Goal: Task Accomplishment & Management: Use online tool/utility

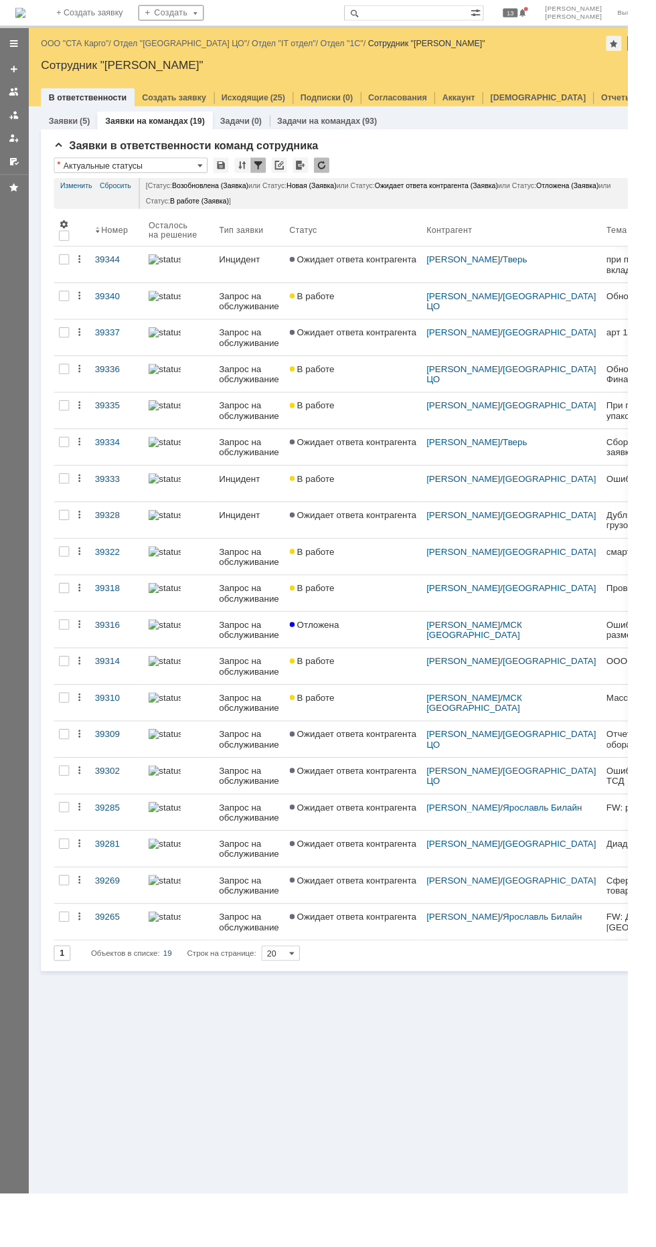
scroll to position [0, 20]
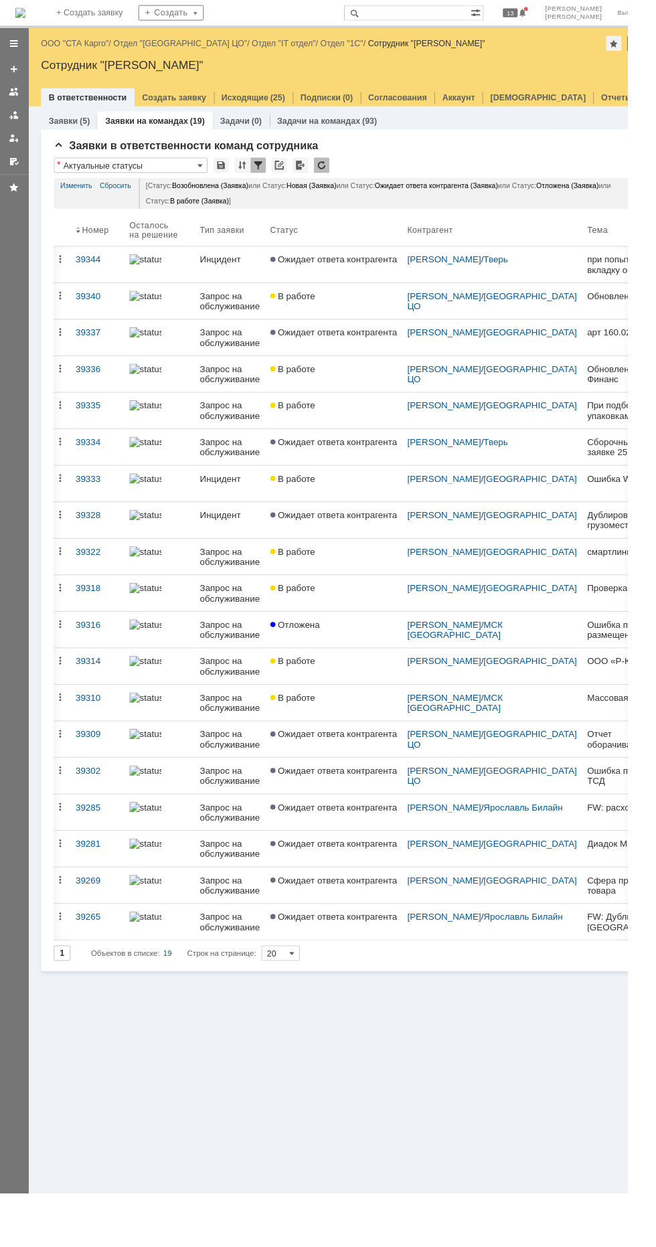
click at [398, 542] on link "Ожидает ответа контрагента" at bounding box center [348, 543] width 143 height 37
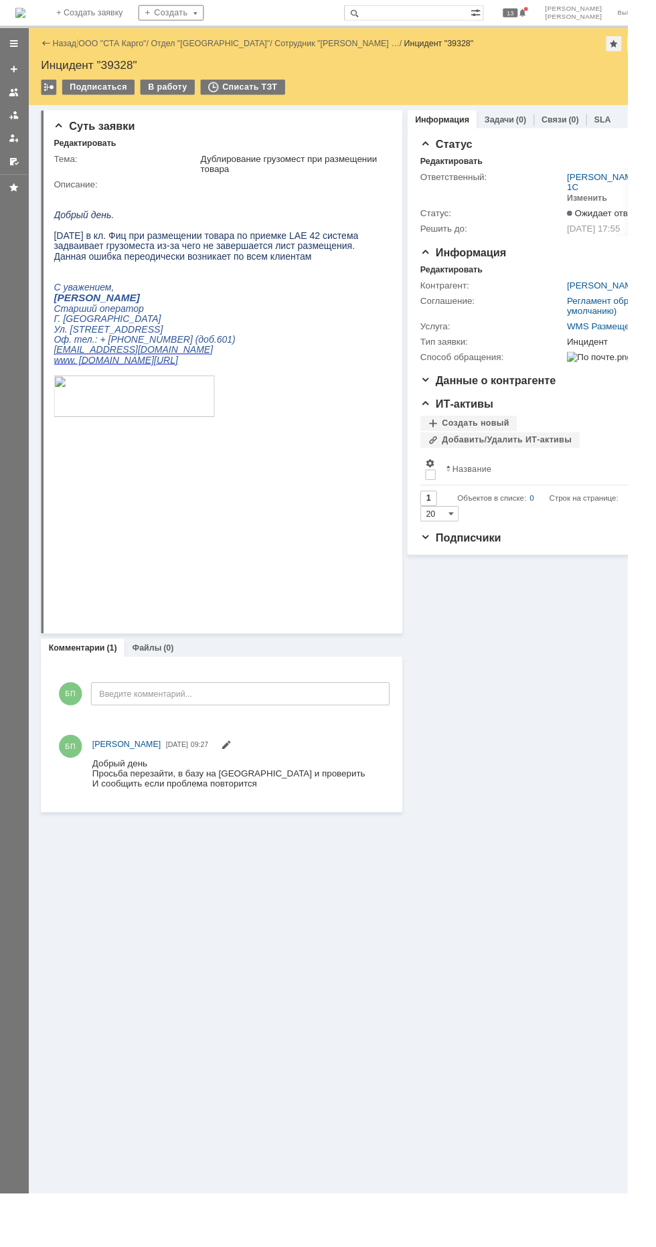
click at [169, 98] on div "В работу" at bounding box center [175, 91] width 57 height 16
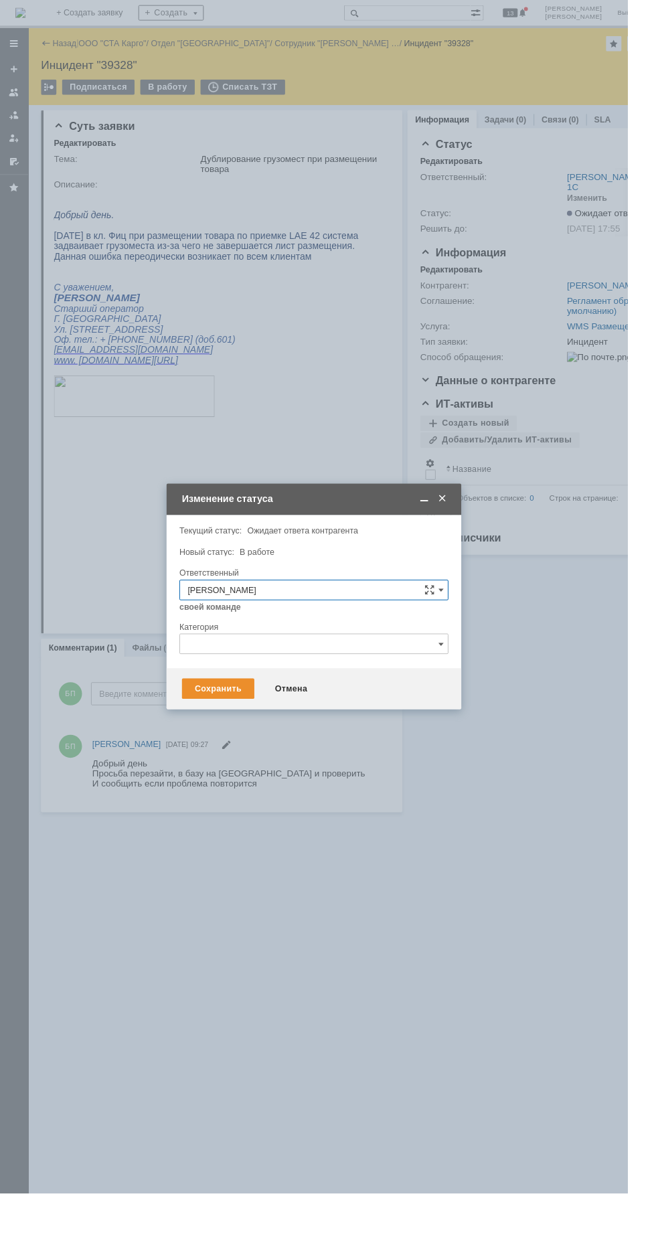
click at [229, 719] on div "Сохранить" at bounding box center [228, 719] width 76 height 21
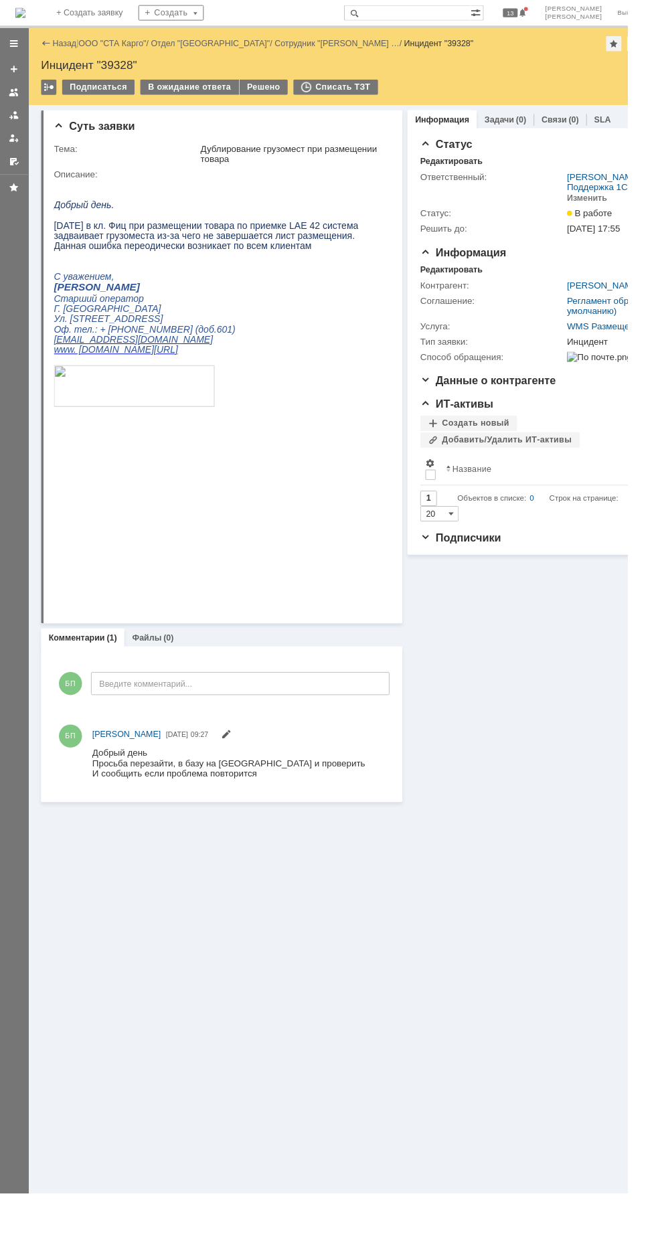
click at [312, 90] on div "Списать ТЗТ" at bounding box center [351, 91] width 88 height 16
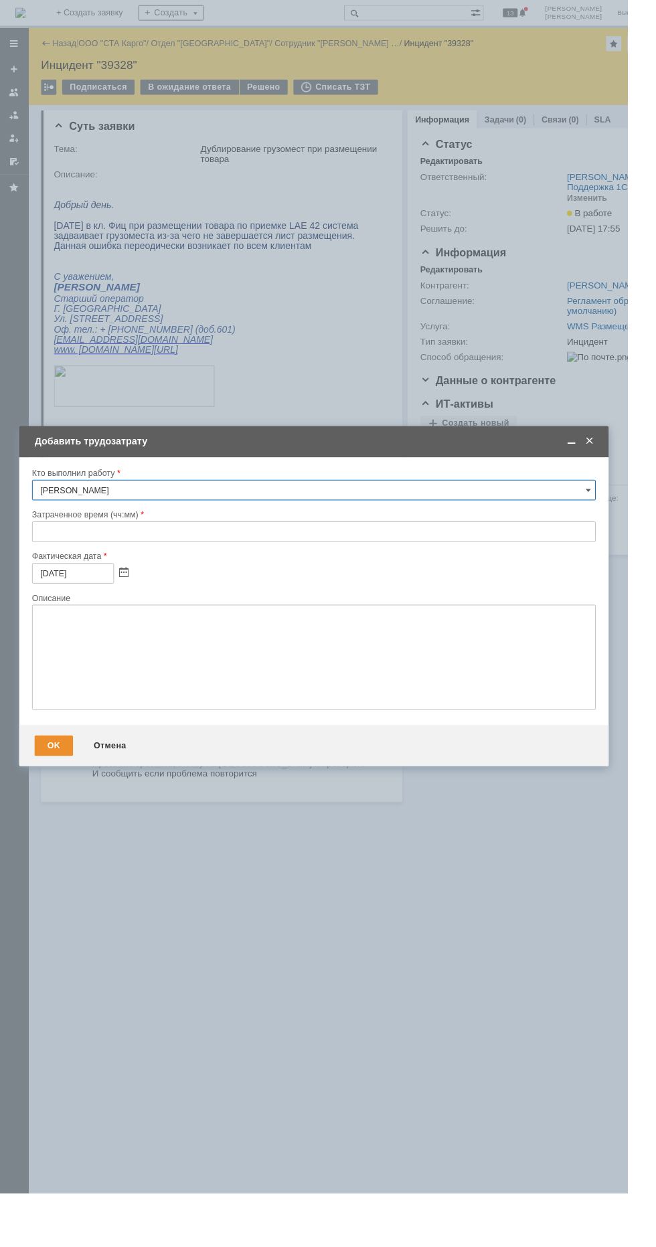
click at [616, 461] on span at bounding box center [615, 461] width 13 height 12
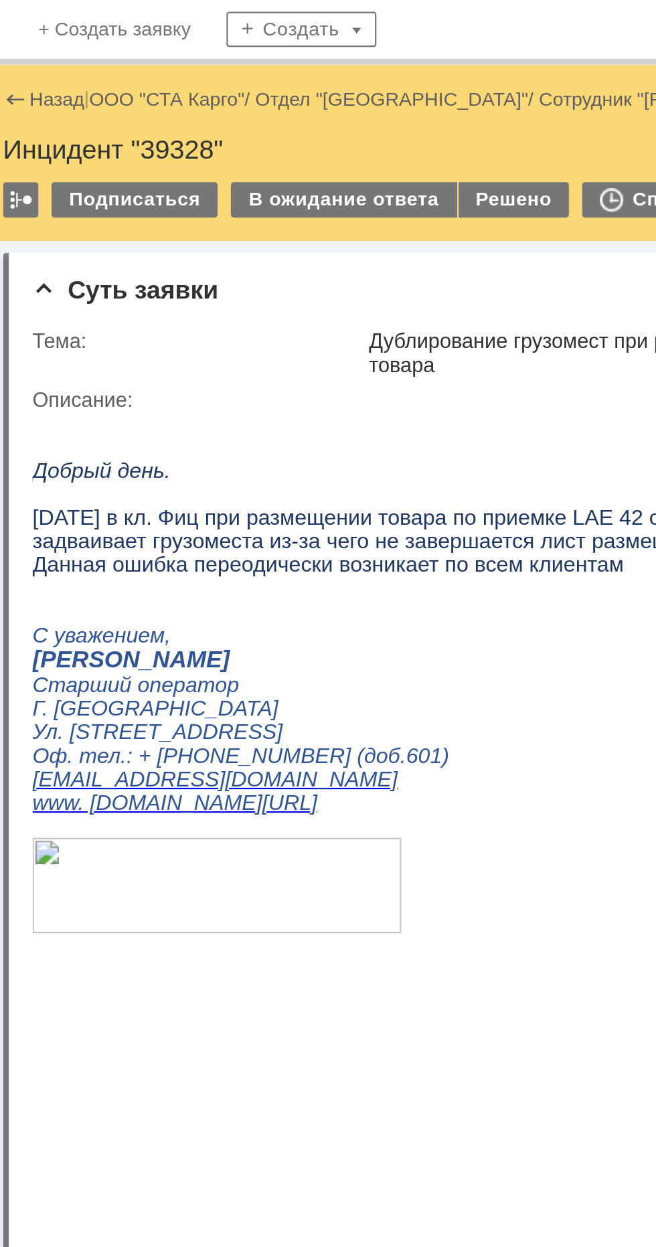
click at [273, 90] on div "Решено" at bounding box center [275, 91] width 51 height 16
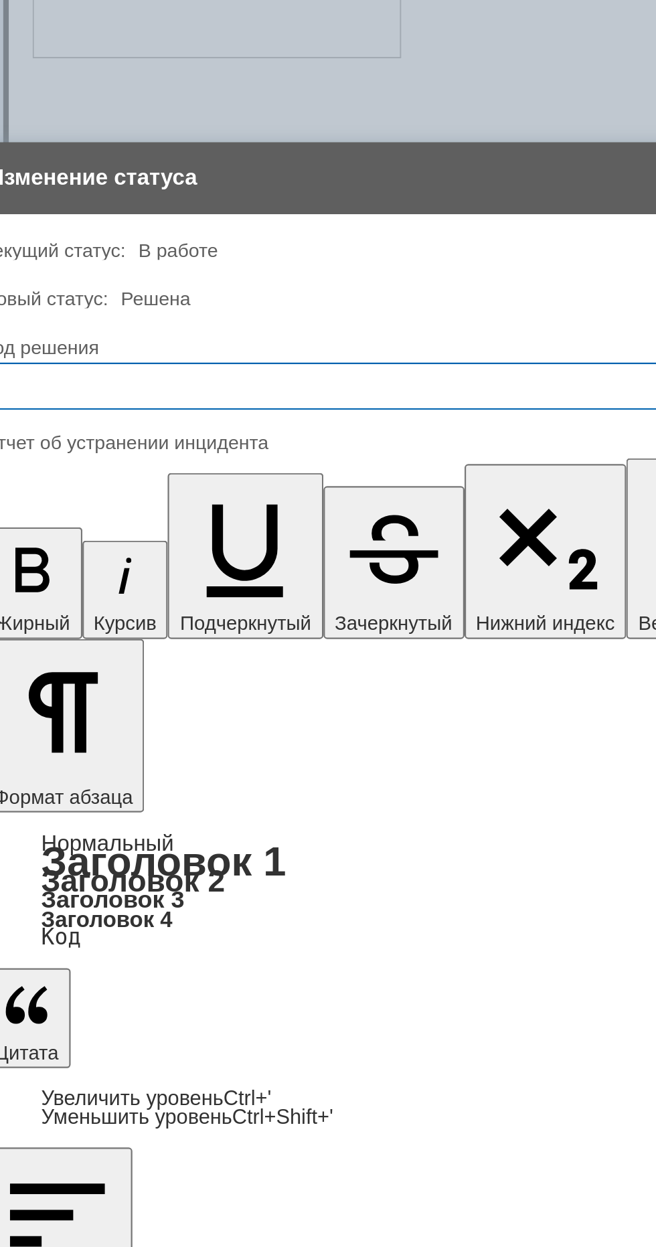
click at [226, 576] on input "text" at bounding box center [327, 574] width 589 height 21
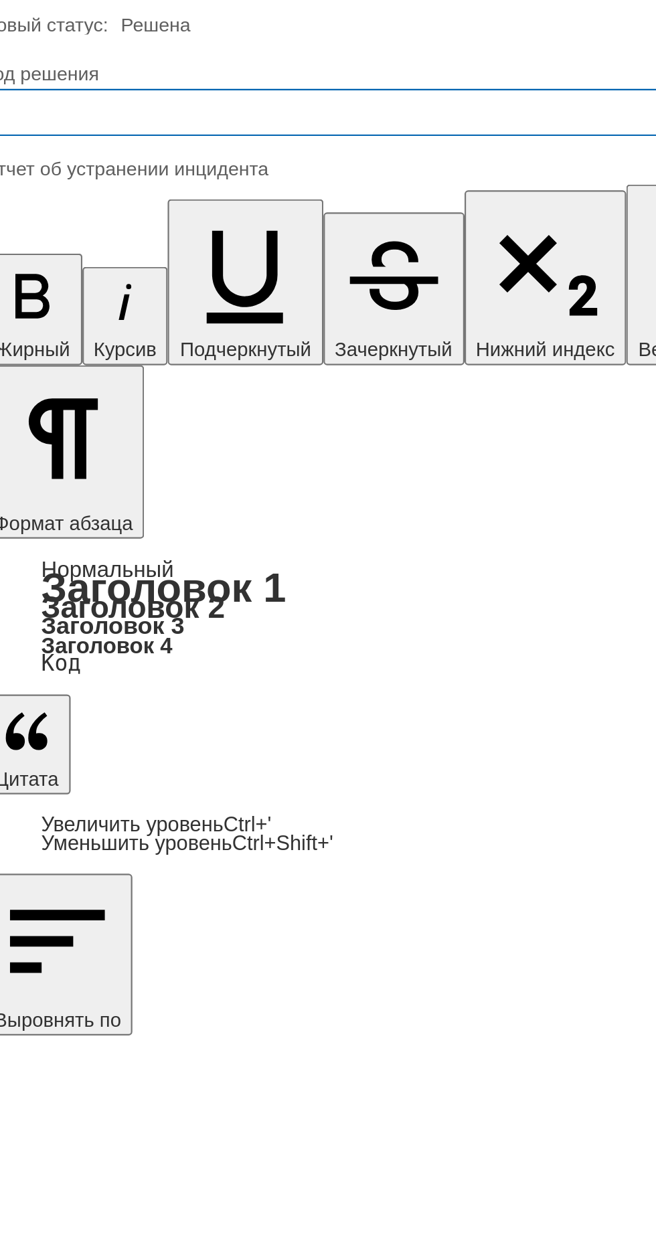
scroll to position [46, 0]
click at [185, 708] on span "Решено" at bounding box center [328, 708] width 572 height 11
type input "Решено"
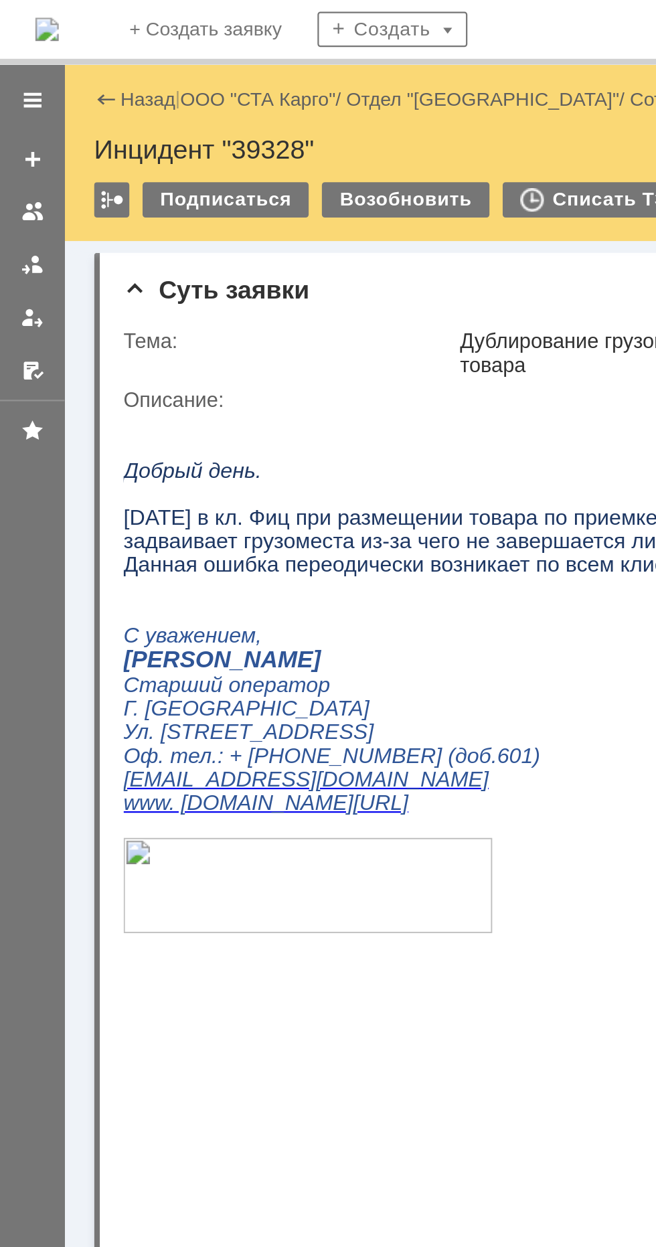
click at [100, 42] on link "ООО "СТА Карго"" at bounding box center [117, 45] width 71 height 10
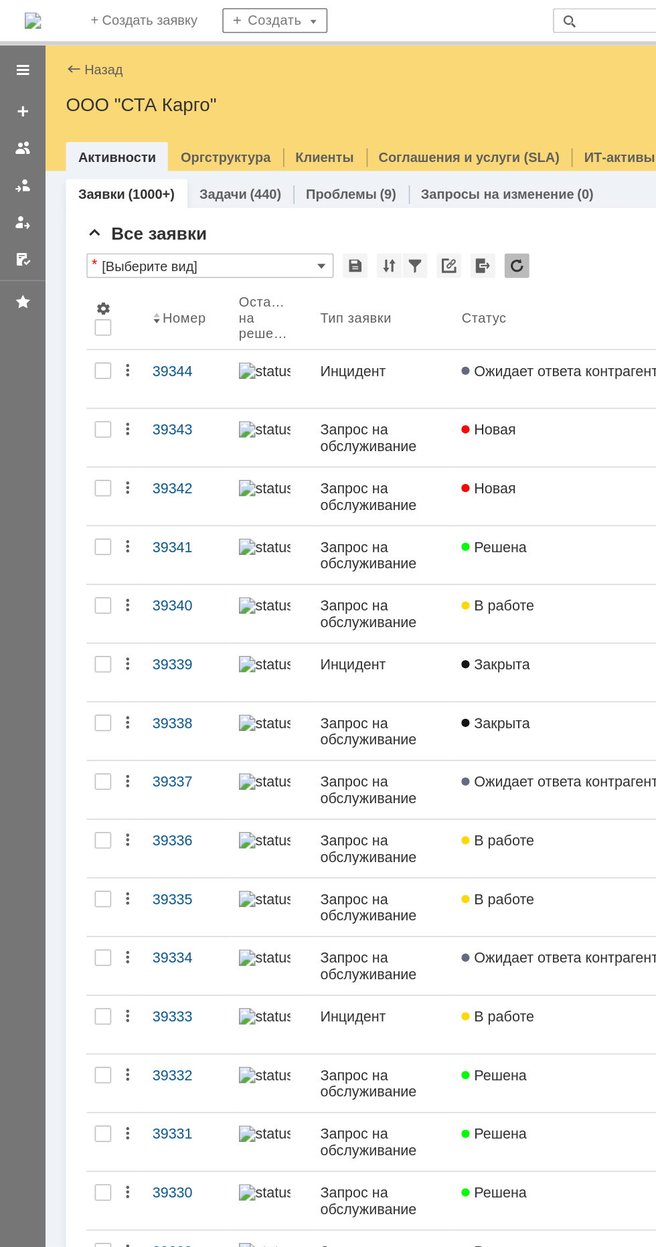
click at [14, 120] on div at bounding box center [14, 120] width 11 height 11
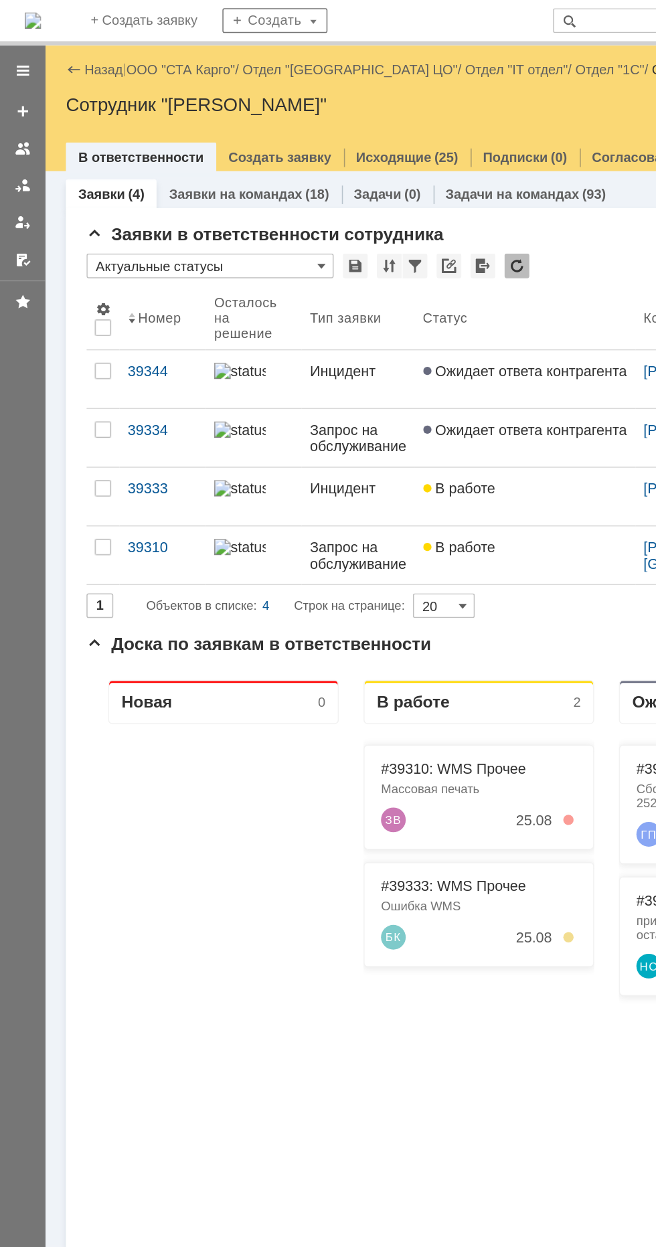
click at [18, 94] on div at bounding box center [14, 96] width 11 height 11
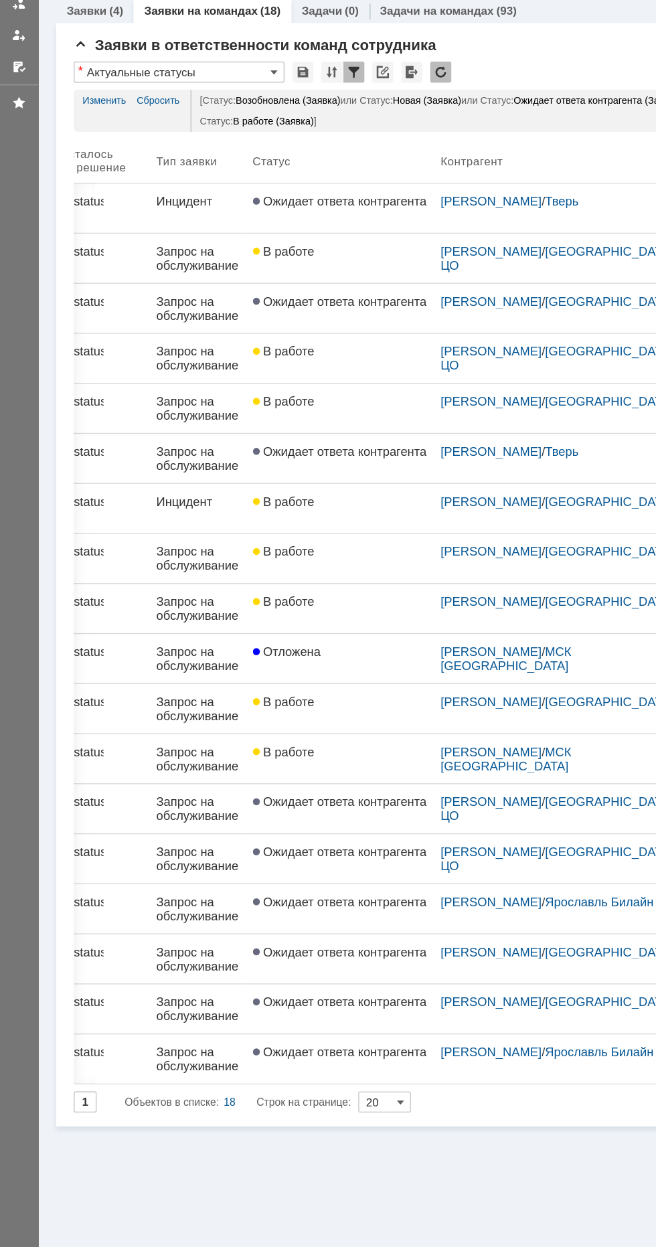
click at [272, 422] on div "В работе" at bounding box center [259, 423] width 133 height 11
